Goal: Task Accomplishment & Management: Manage account settings

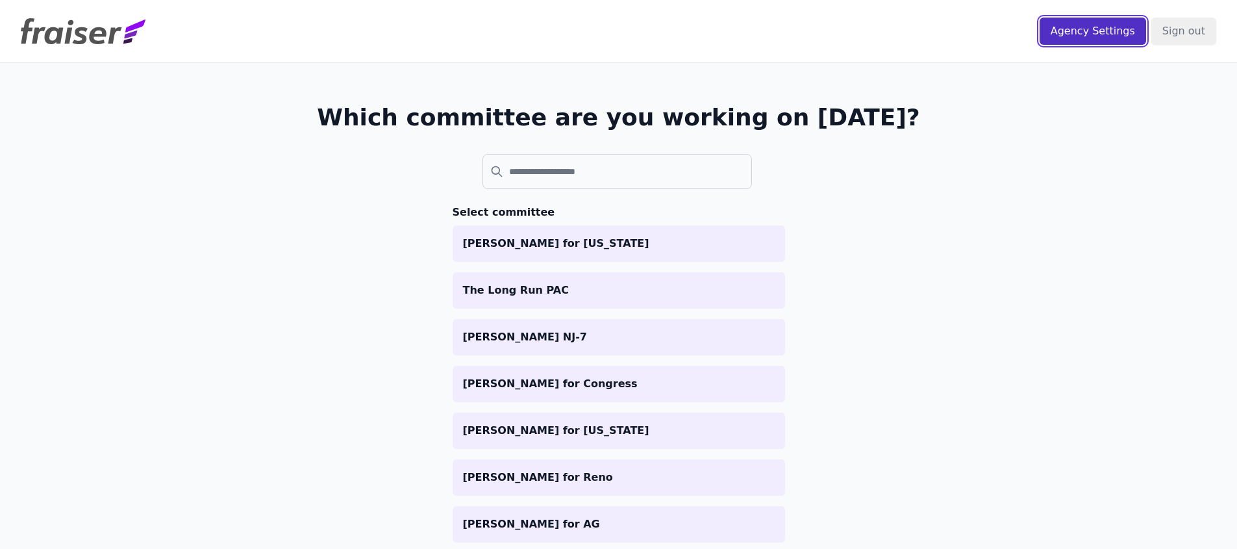
click at [1092, 23] on input "Agency Settings" at bounding box center [1093, 31] width 107 height 27
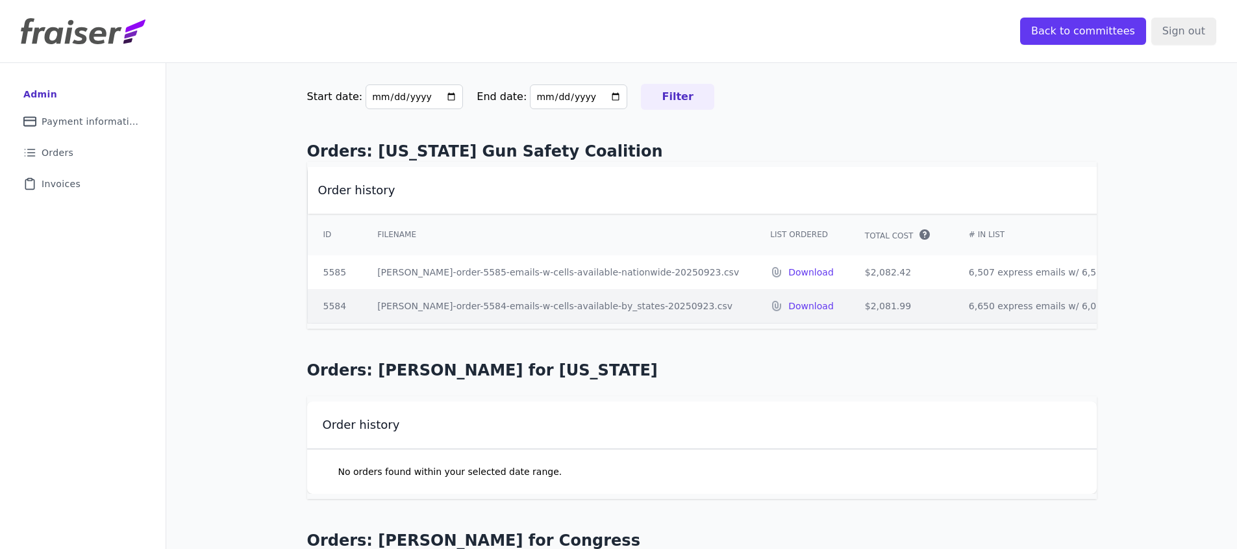
click at [97, 31] on img at bounding box center [83, 31] width 125 height 26
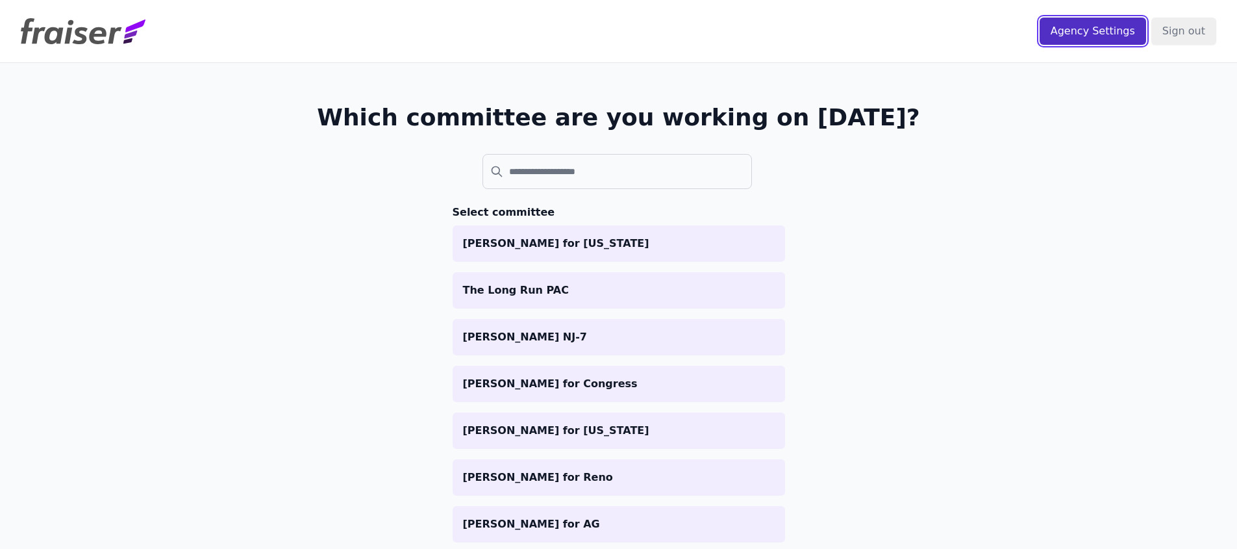
click at [1077, 36] on input "Agency Settings" at bounding box center [1093, 31] width 107 height 27
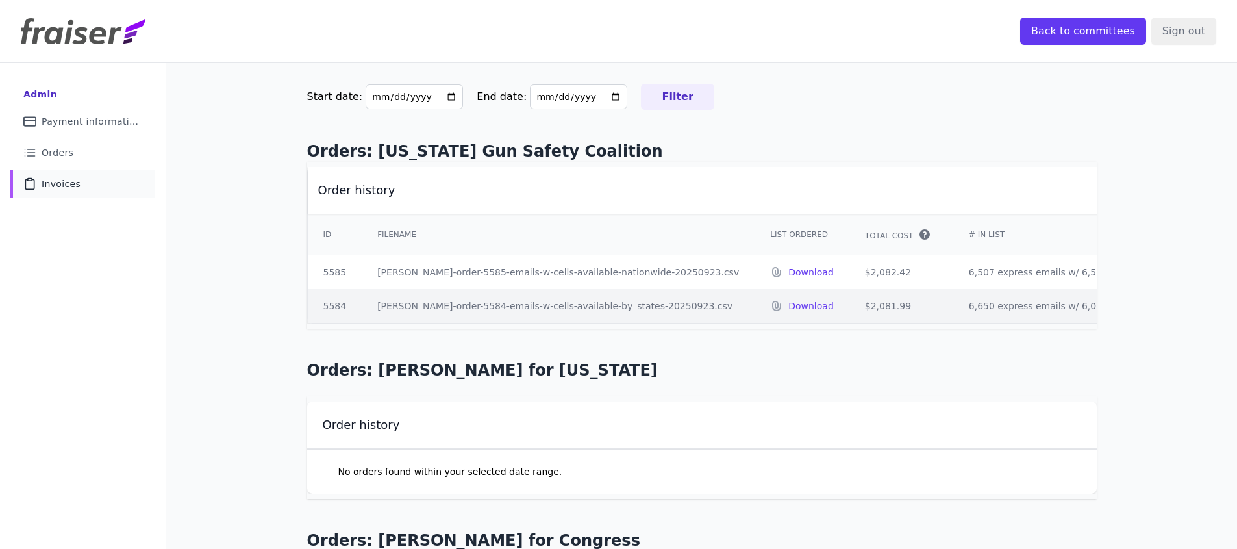
click at [79, 183] on link "Clipboard Icon Outline of a clipboard Invoices" at bounding box center [82, 184] width 145 height 29
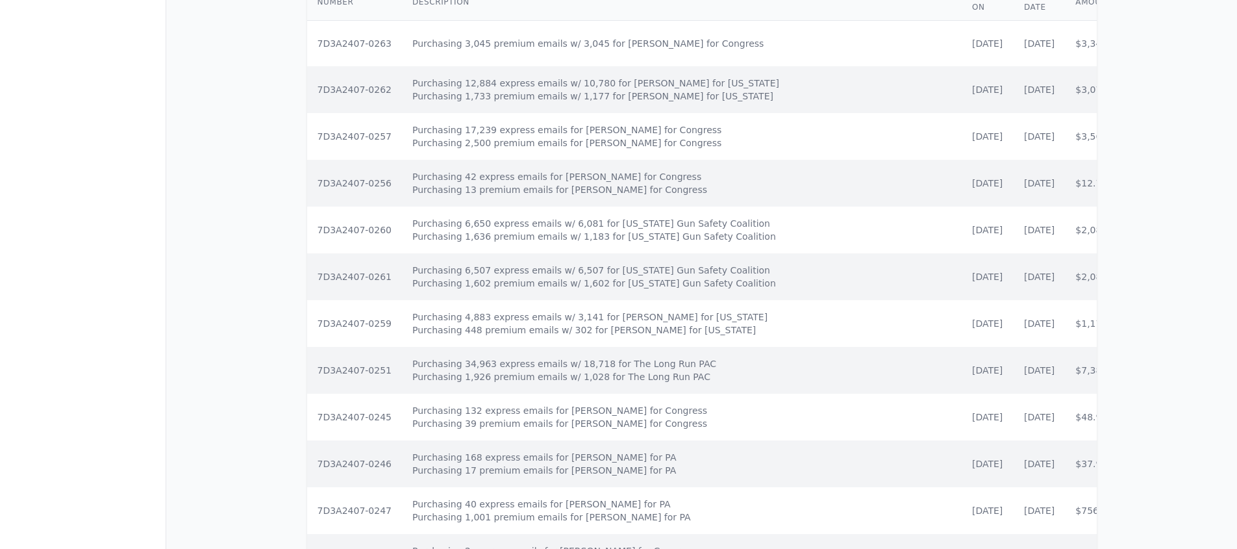
scroll to position [243, 0]
